Goal: Obtain resource: Obtain resource

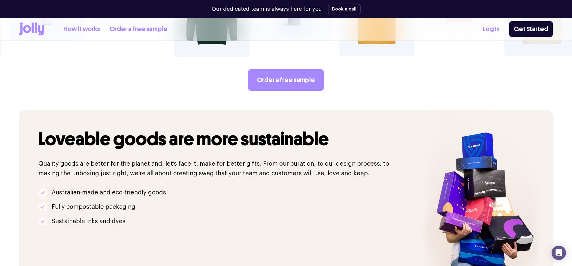
scroll to position [1174, 0]
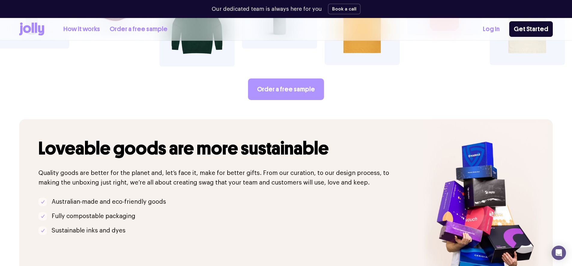
click at [286, 79] on link "Order a free sample" at bounding box center [286, 90] width 76 height 22
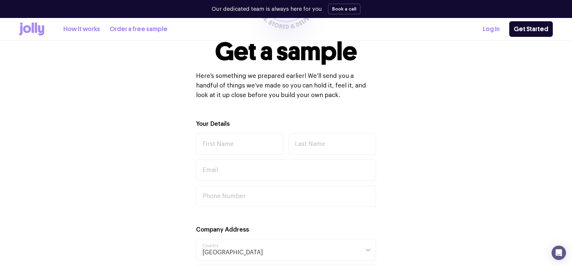
scroll to position [110, 0]
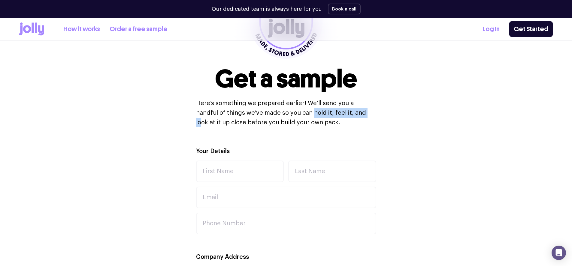
drag, startPoint x: 257, startPoint y: 112, endPoint x: 320, endPoint y: 114, distance: 63.4
click at [320, 114] on p "Here’s something we prepared earlier! We’ll send you a handful of things we’ve …" at bounding box center [286, 113] width 180 height 29
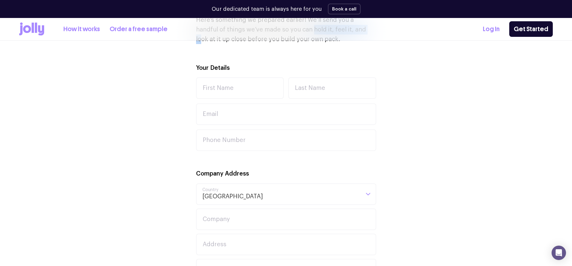
scroll to position [194, 0]
click at [39, 31] on icon at bounding box center [41, 31] width 6 height 10
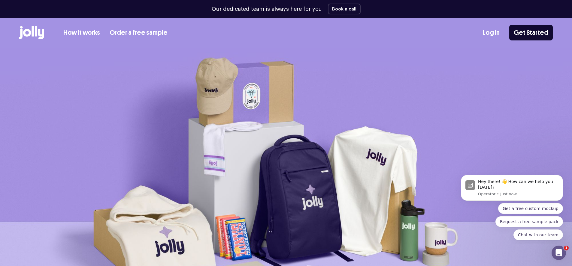
click at [439, 40] on div "How it works Order a free sample Log In Get Started" at bounding box center [285, 32] width 533 height 29
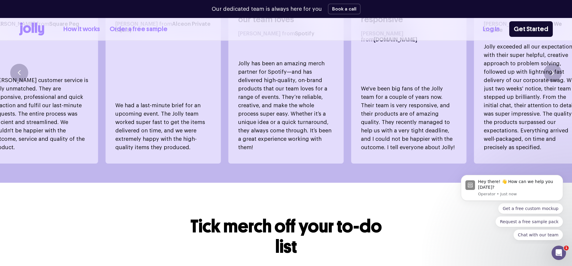
scroll to position [1209, 0]
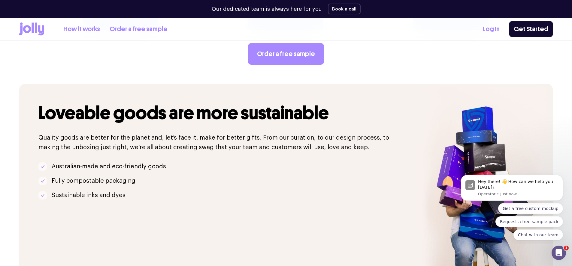
click at [41, 194] on icon at bounding box center [43, 196] width 4 height 4
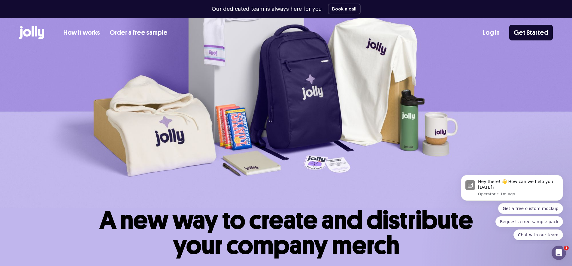
scroll to position [0, 0]
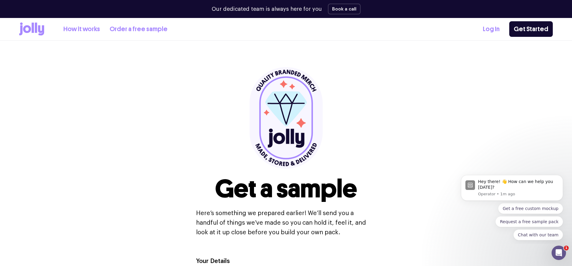
scroll to position [194, 0]
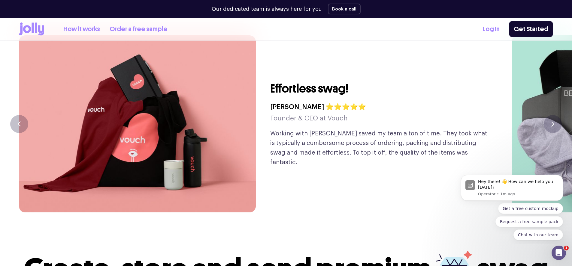
scroll to position [1680, 0]
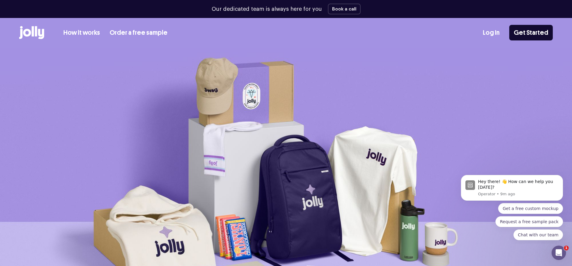
click at [76, 32] on link "How it works" at bounding box center [81, 33] width 37 height 10
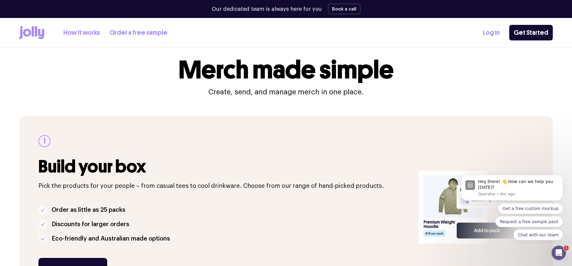
scroll to position [67, 0]
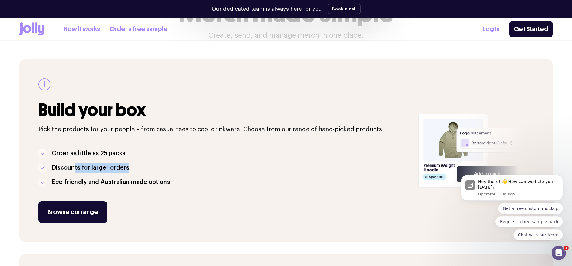
drag, startPoint x: 73, startPoint y: 168, endPoint x: 140, endPoint y: 170, distance: 67.2
click at [140, 170] on li "Discounts for larger orders" at bounding box center [224, 168] width 372 height 10
click at [138, 187] on div "1 Build your box Pick the products for your people – from casual tees to cool d…" at bounding box center [224, 151] width 372 height 145
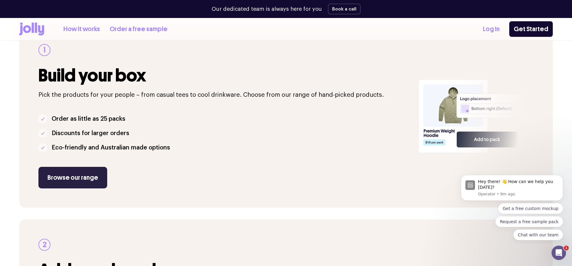
click at [82, 179] on link "Browse our range" at bounding box center [72, 178] width 69 height 22
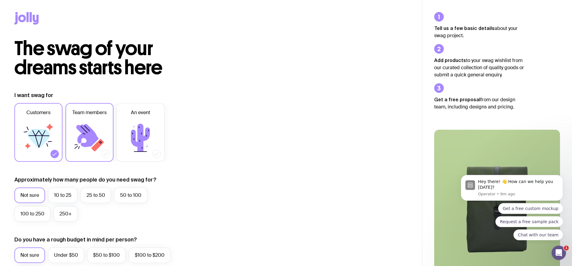
click at [100, 135] on icon at bounding box center [89, 138] width 36 height 36
click at [0, 0] on input "Team members" at bounding box center [0, 0] width 0 height 0
click at [149, 130] on icon at bounding box center [140, 138] width 19 height 28
click at [0, 0] on input "An event" at bounding box center [0, 0] width 0 height 0
click at [149, 129] on icon at bounding box center [140, 138] width 19 height 28
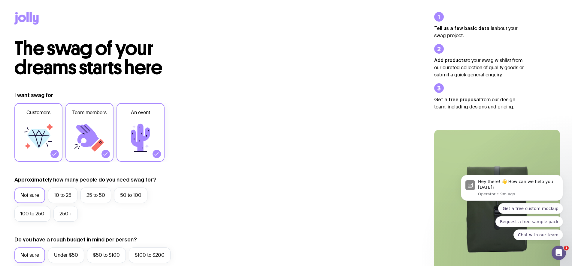
click at [0, 0] on input "An event" at bounding box center [0, 0] width 0 height 0
click at [100, 130] on icon at bounding box center [89, 138] width 36 height 36
click at [0, 0] on input "Team members" at bounding box center [0, 0] width 0 height 0
click at [37, 131] on icon at bounding box center [38, 139] width 23 height 20
click at [0, 0] on input "Customers" at bounding box center [0, 0] width 0 height 0
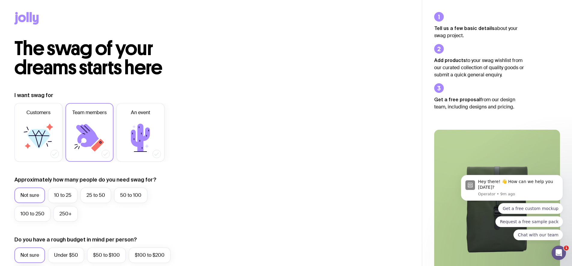
click at [74, 131] on icon at bounding box center [89, 138] width 36 height 36
click at [0, 0] on input "Team members" at bounding box center [0, 0] width 0 height 0
click at [83, 130] on icon at bounding box center [87, 135] width 23 height 23
click at [0, 0] on input "Team members" at bounding box center [0, 0] width 0 height 0
click at [47, 138] on icon at bounding box center [38, 139] width 23 height 20
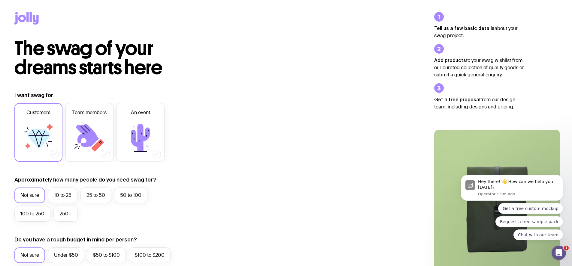
click at [0, 0] on input "Customers" at bounding box center [0, 0] width 0 height 0
click at [66, 194] on label "10 to 25" at bounding box center [62, 196] width 29 height 16
click at [0, 0] on input "10 to 25" at bounding box center [0, 0] width 0 height 0
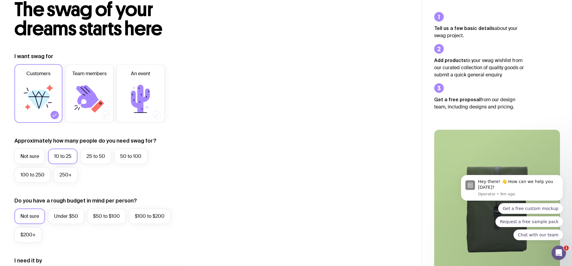
scroll to position [42, 0]
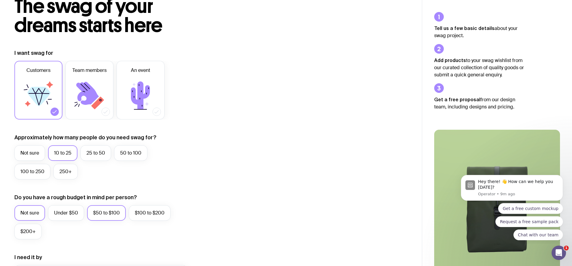
click at [111, 210] on label "$50 to $100" at bounding box center [106, 214] width 39 height 16
click at [0, 0] on input "$50 to $100" at bounding box center [0, 0] width 0 height 0
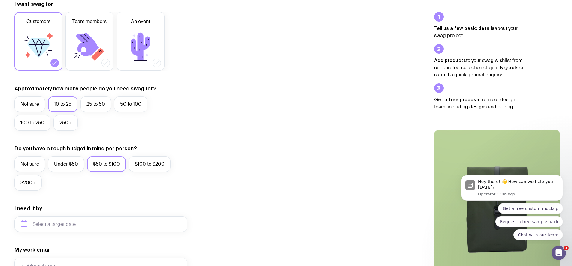
scroll to position [184, 0]
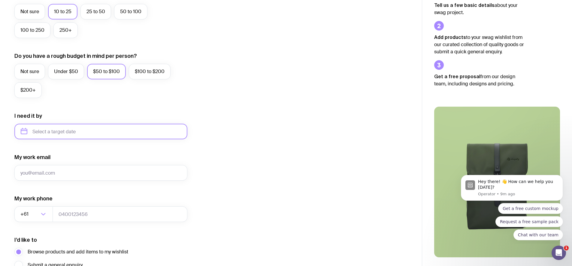
click at [76, 128] on input "text" at bounding box center [100, 132] width 173 height 16
click at [29, 204] on button "Oct" at bounding box center [28, 206] width 22 height 12
type input "[DATE]"
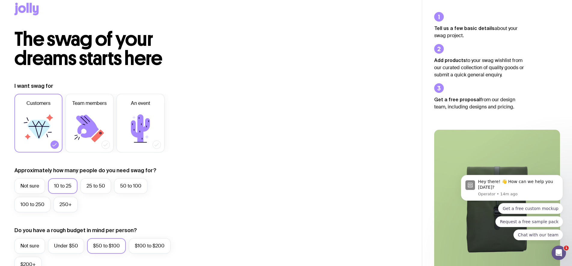
scroll to position [0, 0]
